Goal: Task Accomplishment & Management: Use online tool/utility

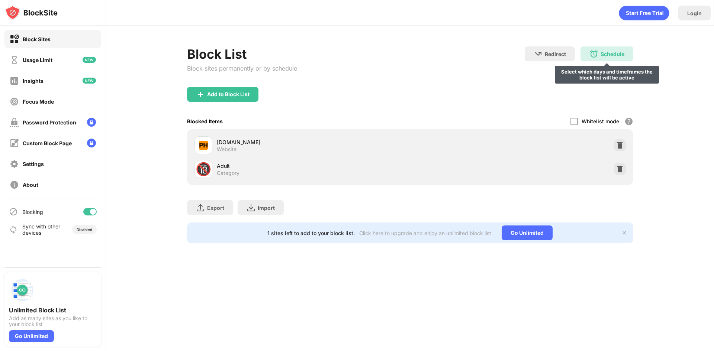
click at [601, 56] on div "Schedule" at bounding box center [612, 54] width 24 height 6
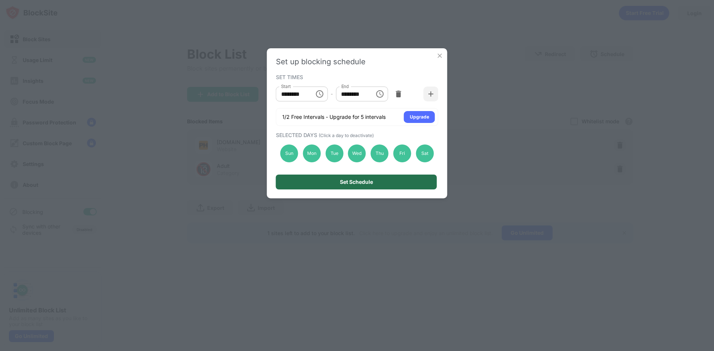
click at [365, 180] on div "Set Schedule" at bounding box center [356, 182] width 33 height 6
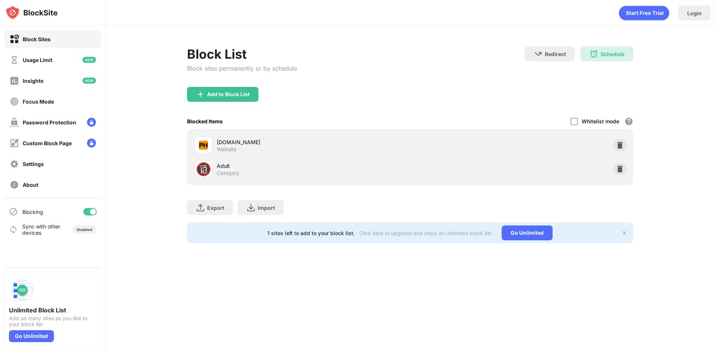
click at [450, 72] on div "Block List Block sites permanently or by schedule Redirect Choose a site to be …" at bounding box center [410, 66] width 446 height 41
